Goal: Information Seeking & Learning: Learn about a topic

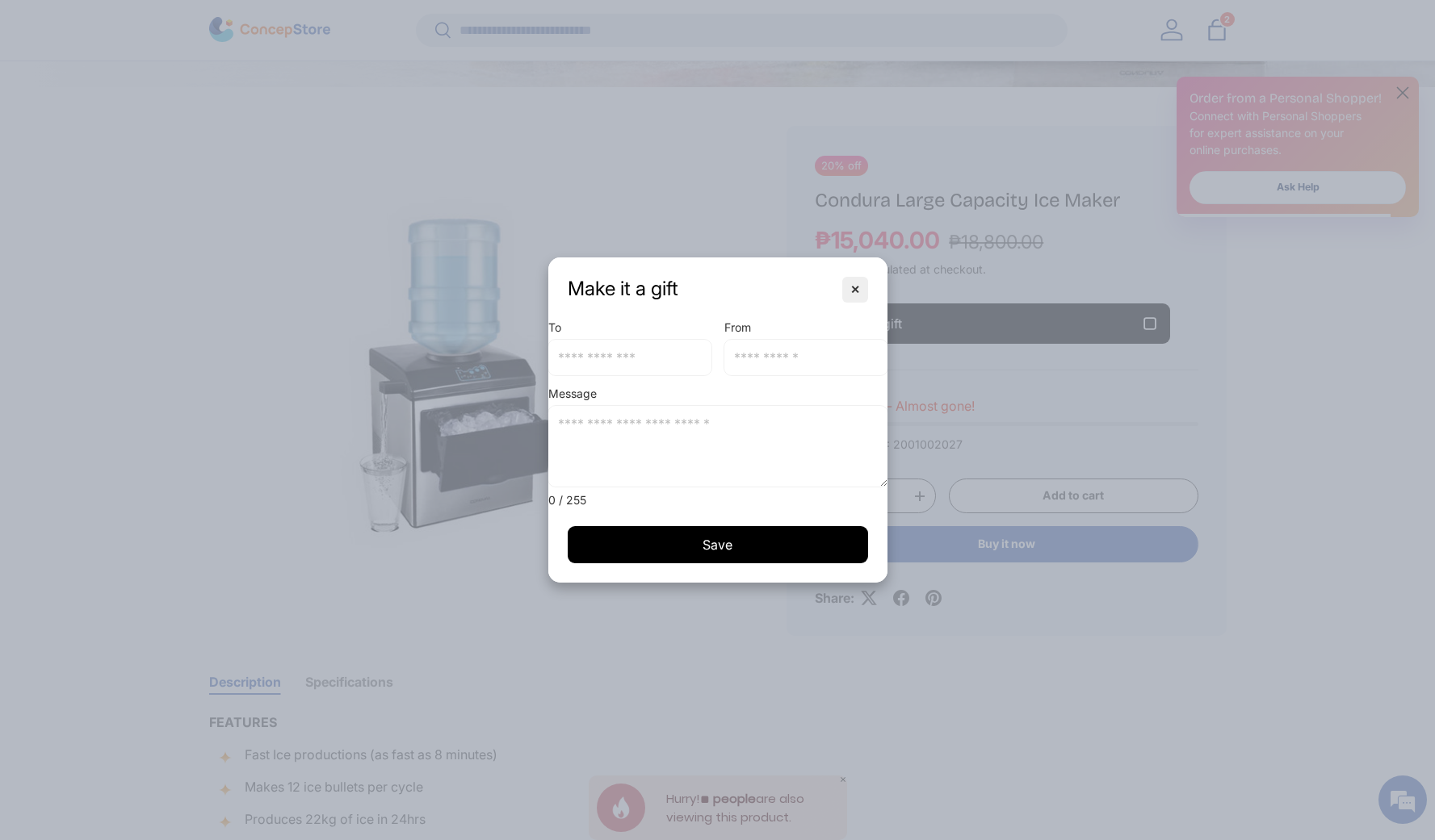
click at [863, 293] on button "✕" at bounding box center [855, 290] width 26 height 26
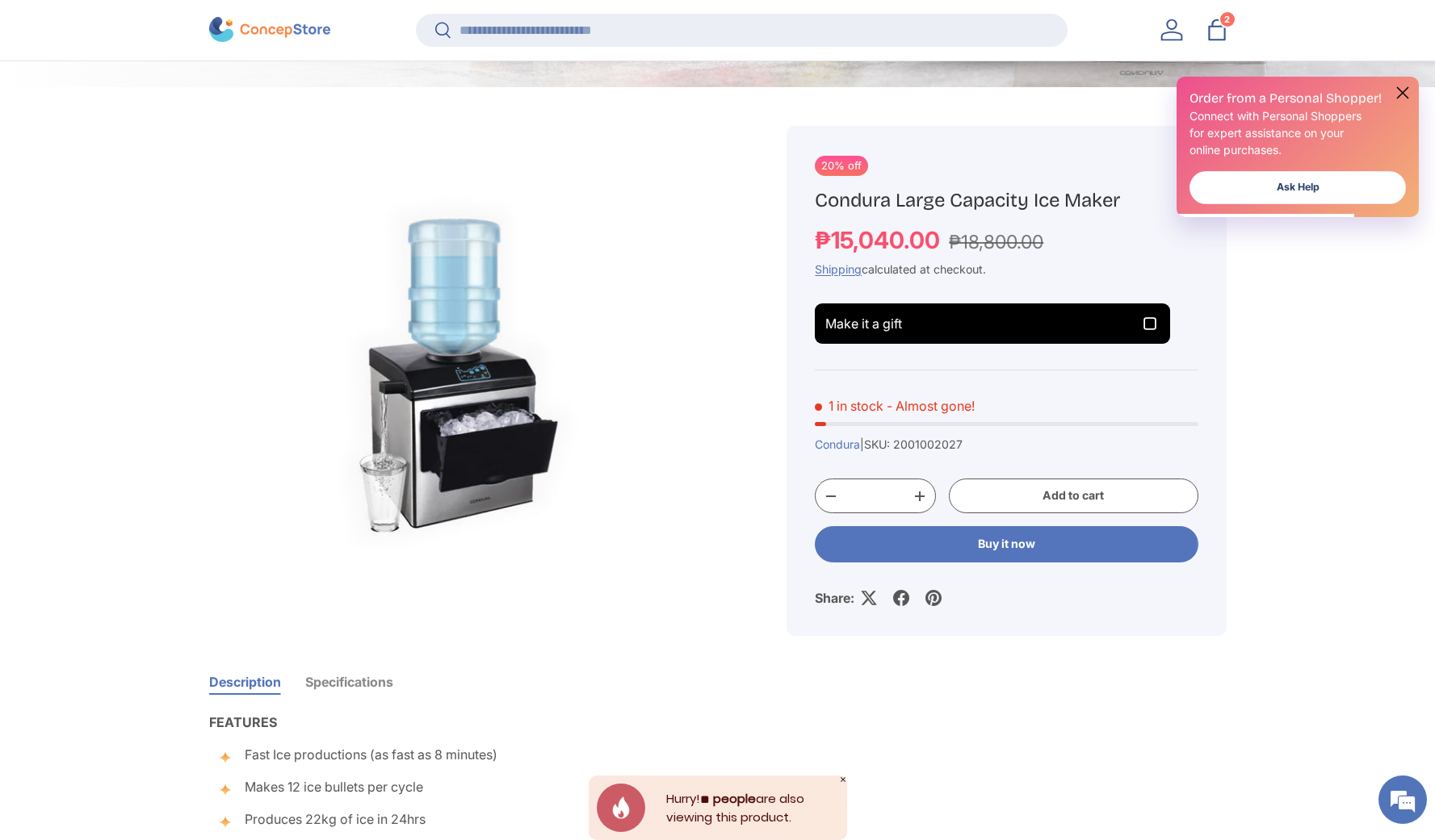
click at [360, 30] on div at bounding box center [313, 29] width 207 height 25
click at [319, 30] on img at bounding box center [270, 29] width 121 height 25
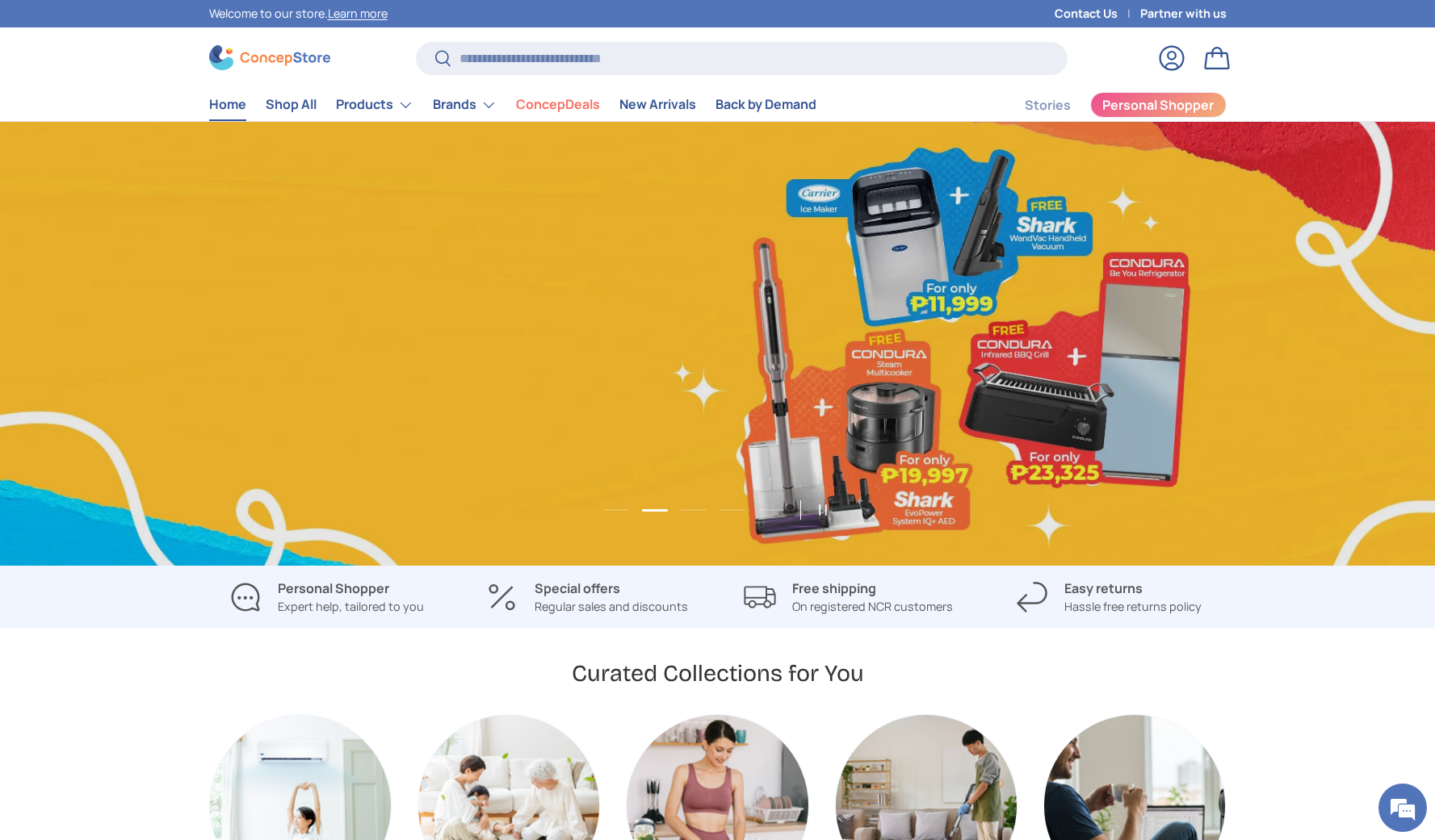
scroll to position [0, 1435]
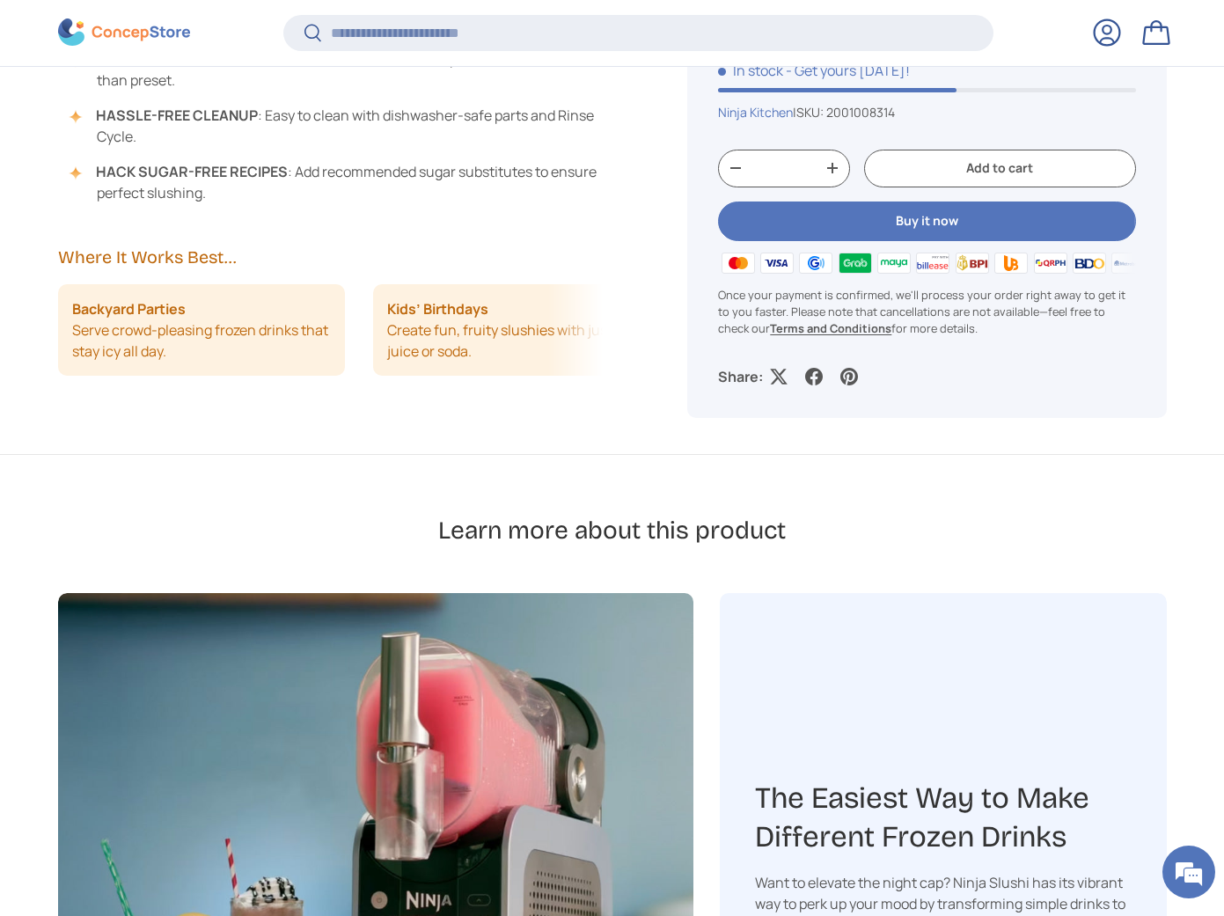
scroll to position [2510, 0]
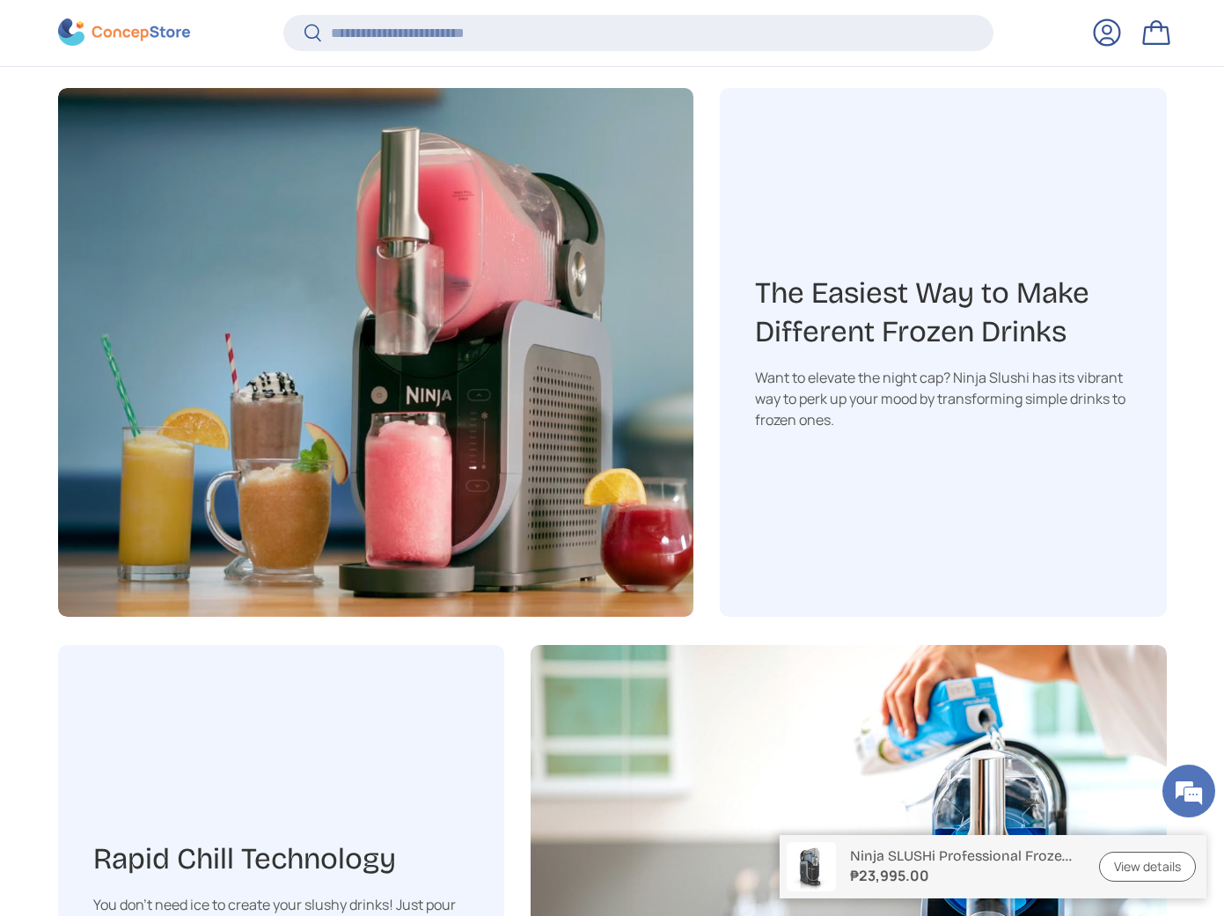
drag, startPoint x: 755, startPoint y: 281, endPoint x: 1041, endPoint y: 418, distance: 317.2
click at [1040, 417] on div "The Easiest Way to Make Different Frozen Drinks Want to elevate the night cap? …" at bounding box center [943, 352] width 447 height 529
copy div "The Easiest Way to Make Different Frozen Drinks Want to elevate the night cap? …"
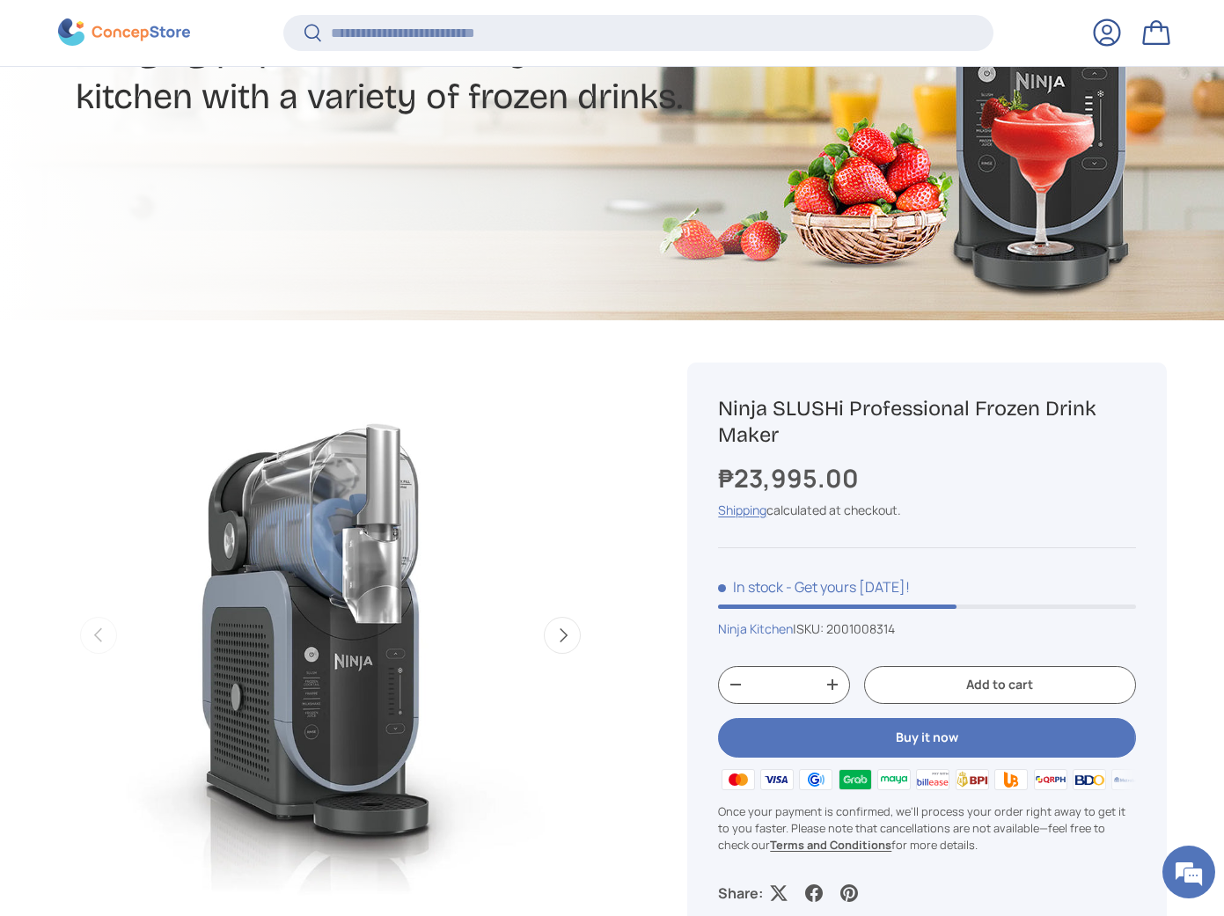
scroll to position [497, 0]
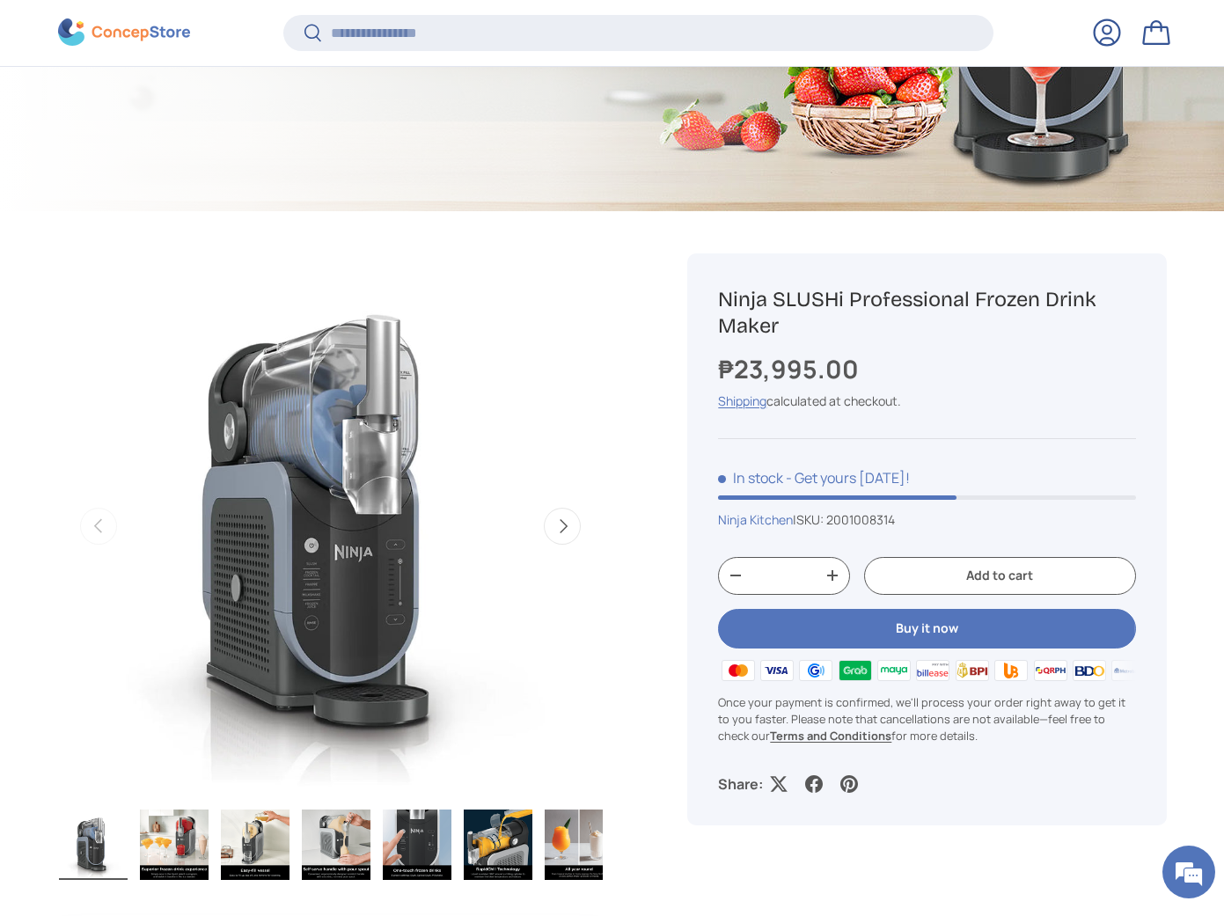
click at [404, 555] on img "Gallery Viewer" at bounding box center [330, 526] width 546 height 546
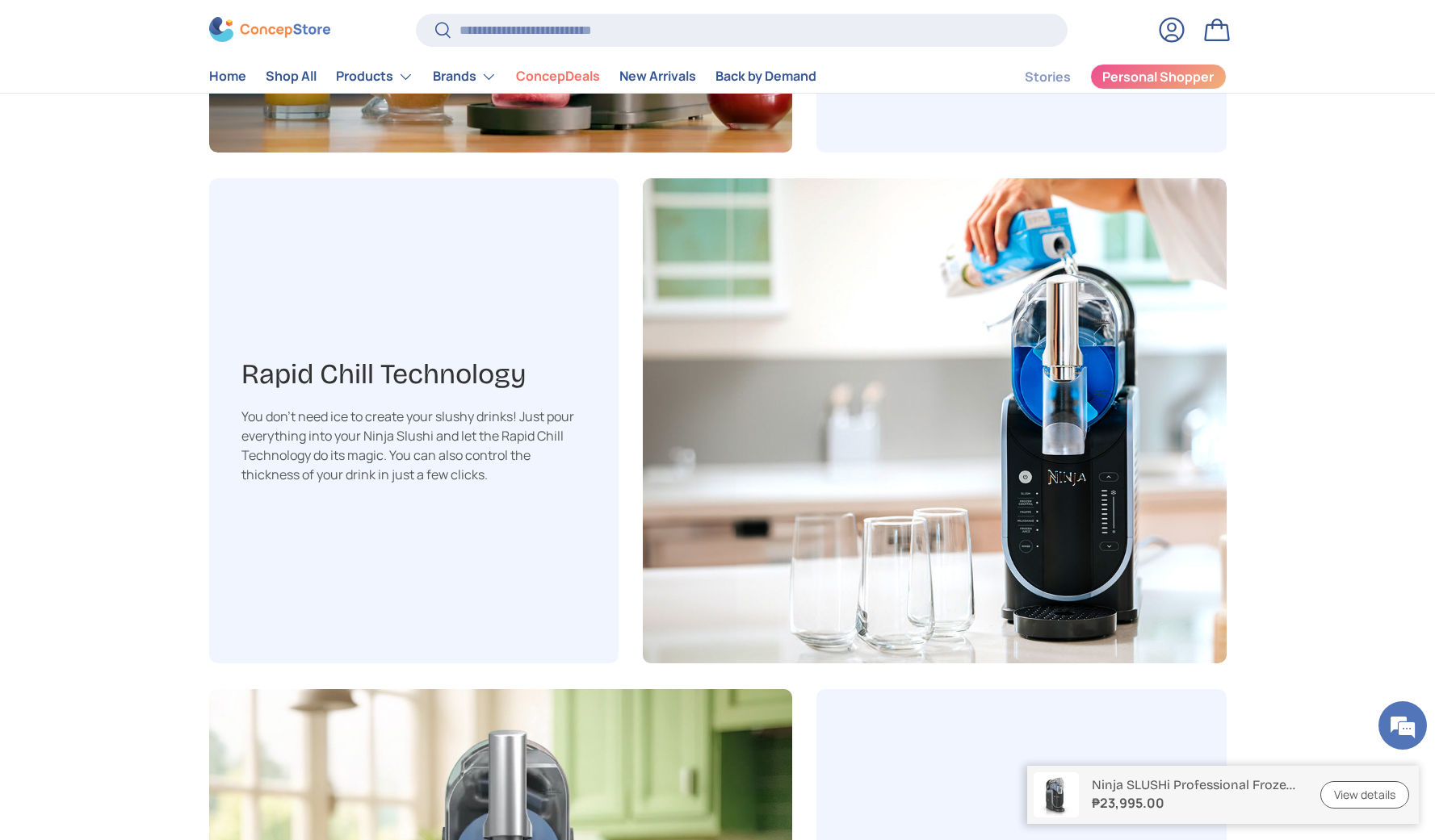
scroll to position [2700, 0]
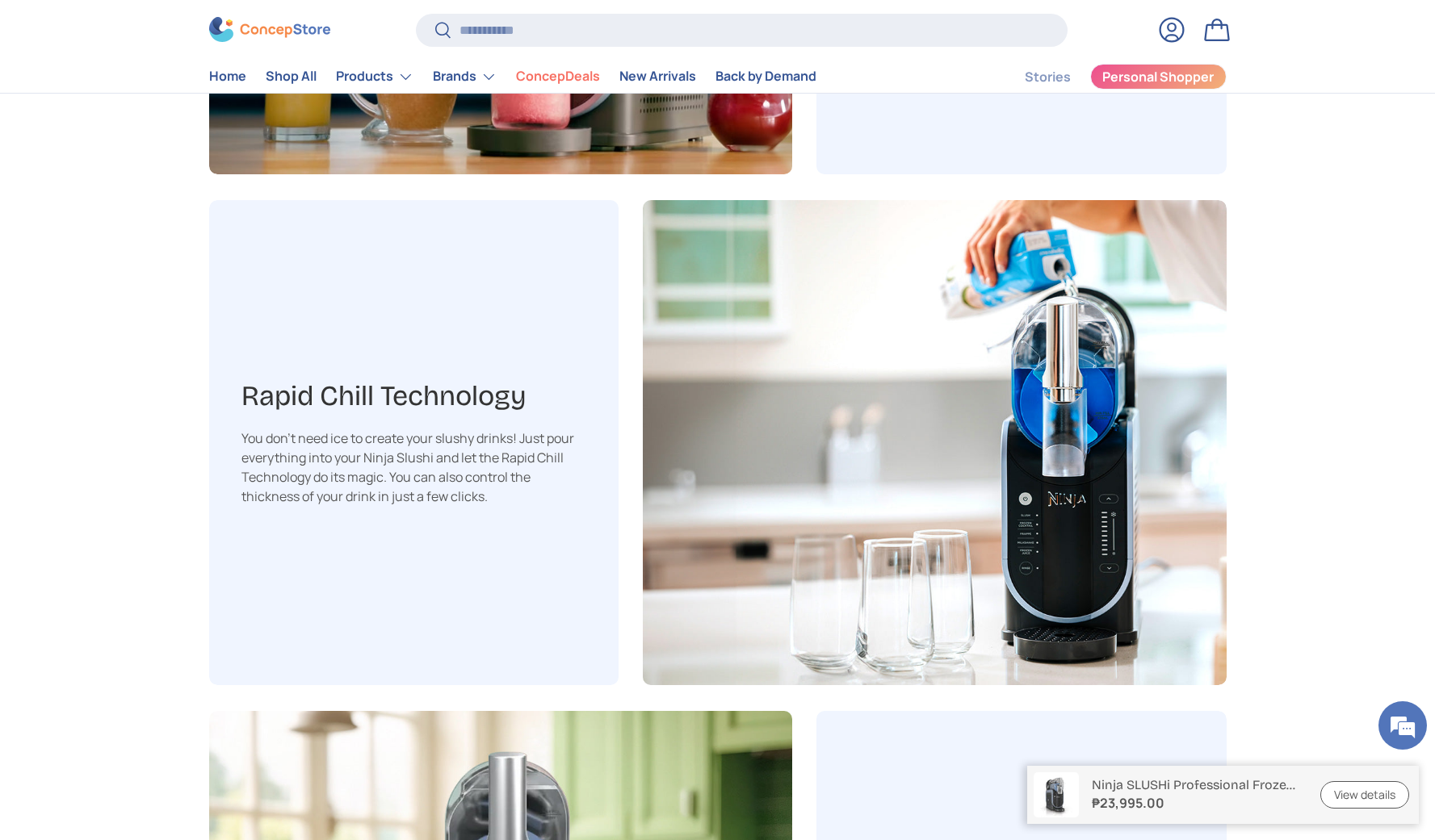
click at [242, 393] on h3 "Rapid Chill Technology" at bounding box center [414, 397] width 346 height 37
drag, startPoint x: 243, startPoint y: 394, endPoint x: 525, endPoint y: 390, distance: 282.0
click at [525, 390] on h3 "Rapid Chill Technology" at bounding box center [414, 397] width 346 height 37
copy h3 "Rapid Chill Technology"
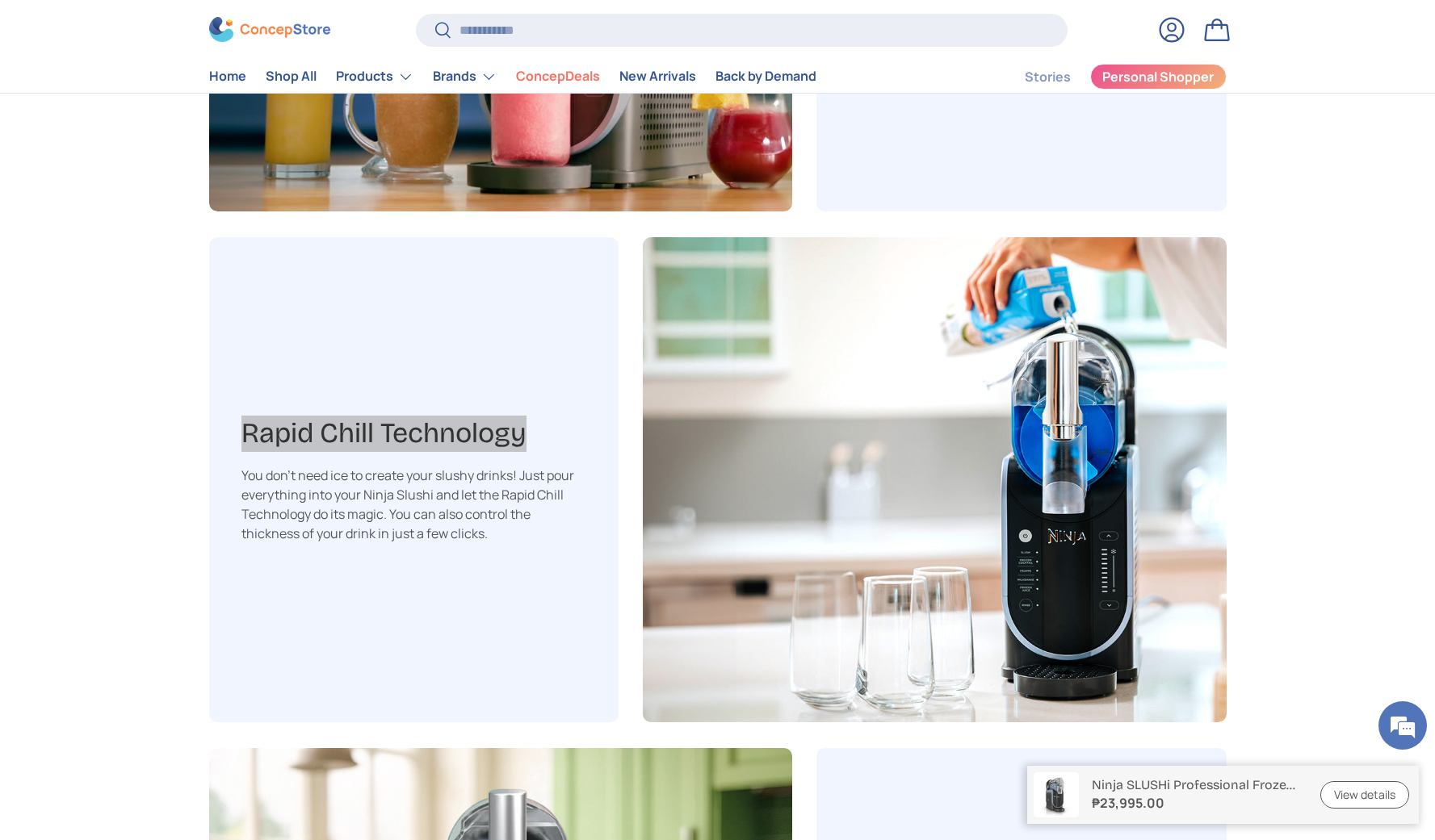
scroll to position [2672, 0]
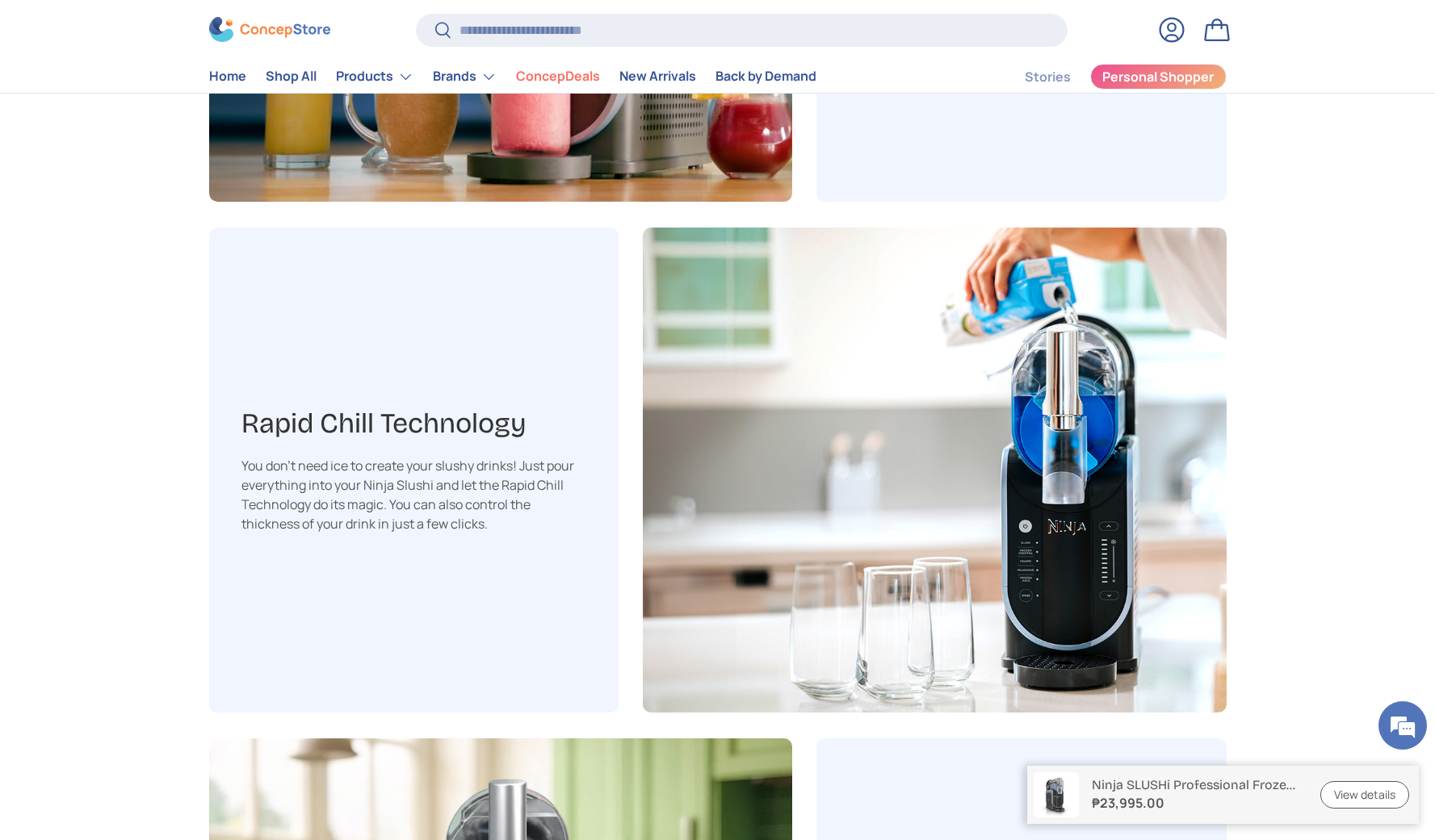
click at [1122, 254] on div "Learn more about this product The Easiest Way to Make Different Frozen Drinks W…" at bounding box center [718, 434] width 1435 height 1578
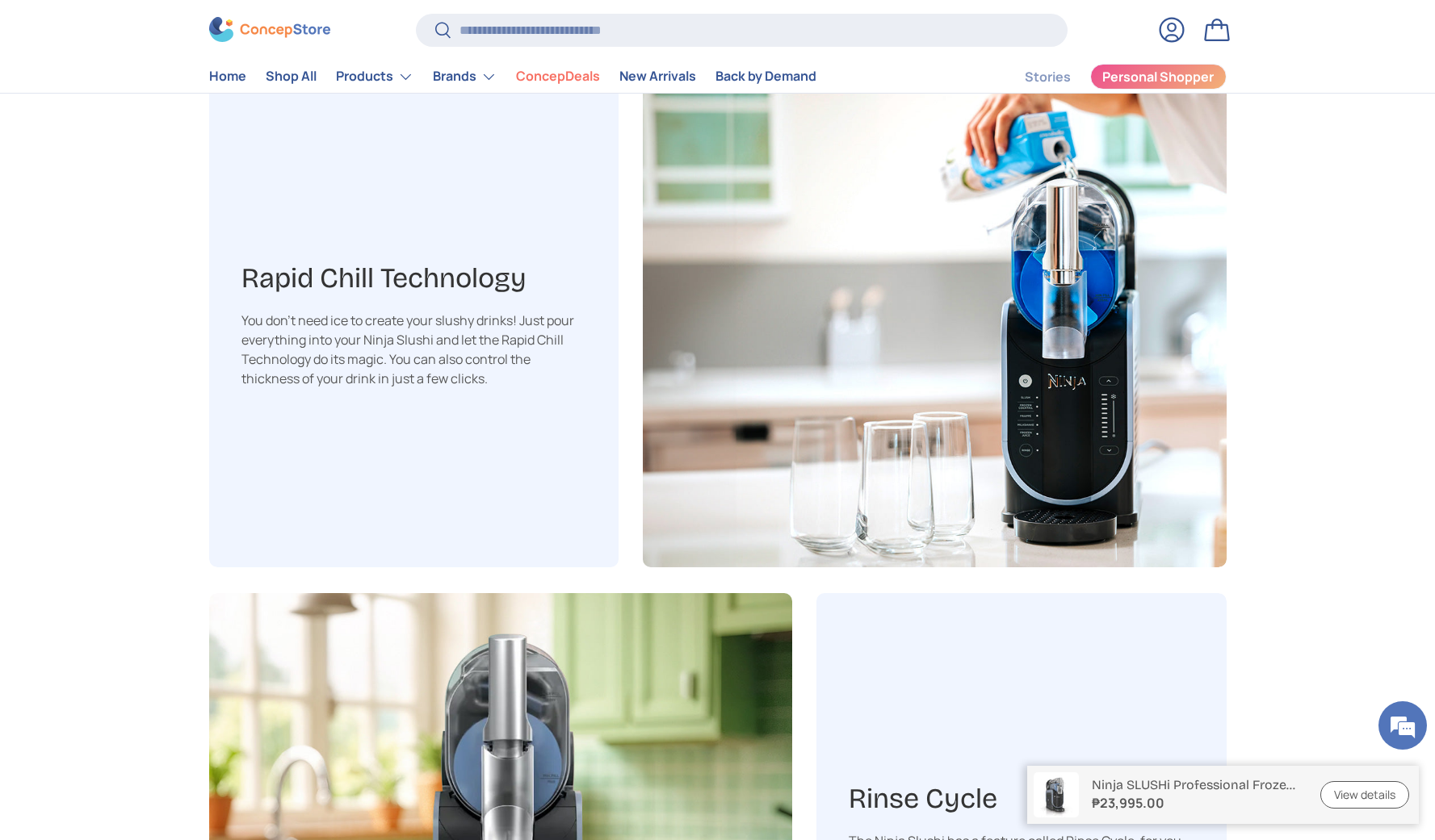
scroll to position [2737, 0]
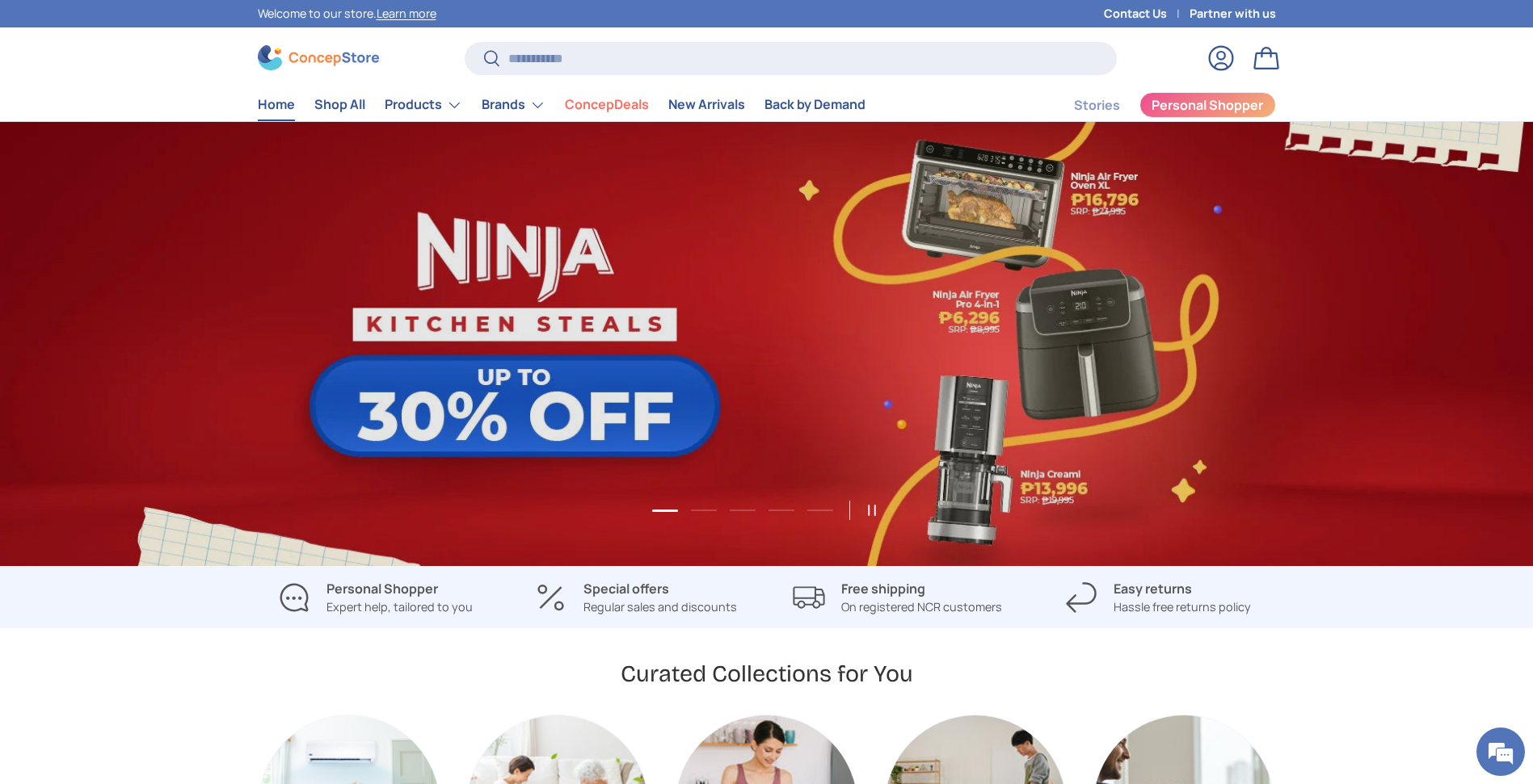
click at [1212, 319] on link "1 of 5" at bounding box center [766, 344] width 1533 height 444
